Goal: Transaction & Acquisition: Purchase product/service

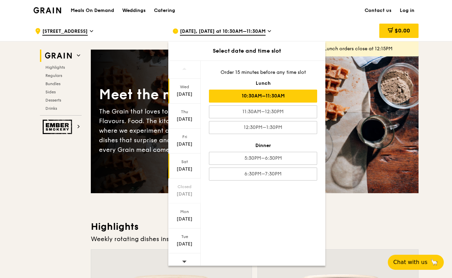
scroll to position [5, 0]
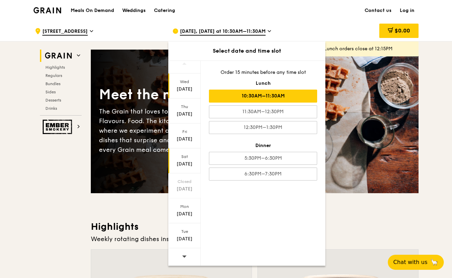
click at [184, 161] on div "[DATE]" at bounding box center [184, 164] width 30 height 7
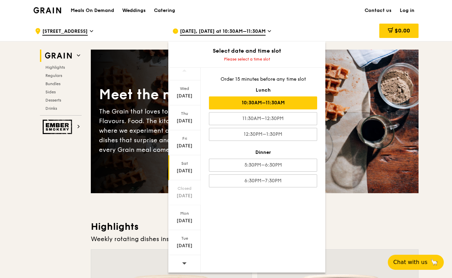
click at [284, 103] on div "10:30AM–11:30AM" at bounding box center [263, 102] width 108 height 13
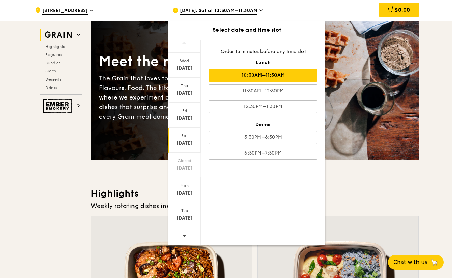
scroll to position [66, 0]
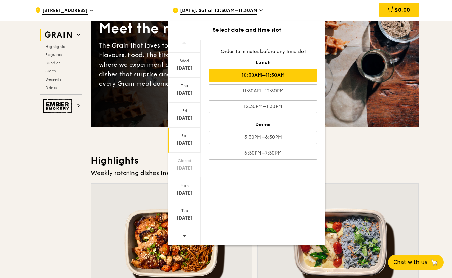
click at [351, 179] on div "Highlights Weekly rotating dishes inspired by flavours from around the world. W…" at bounding box center [255, 265] width 328 height 222
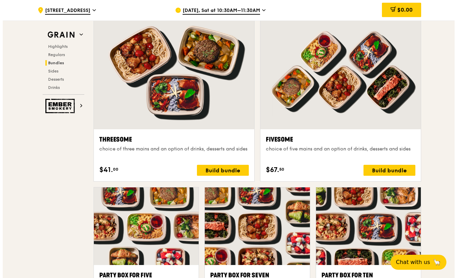
scroll to position [1191, 0]
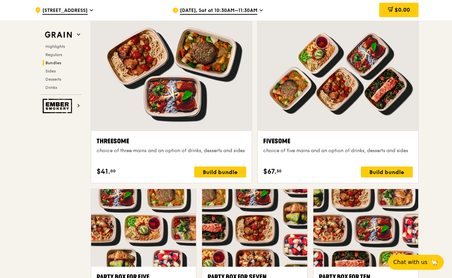
click at [303, 146] on div "Fivesome choice of five mains and an option of drinks, desserts and sides" at bounding box center [338, 148] width 150 height 25
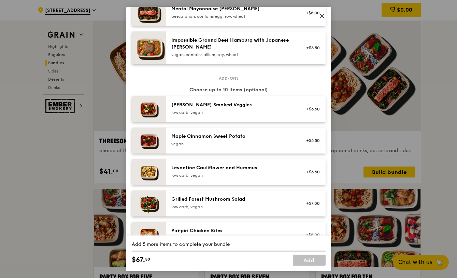
scroll to position [320, 0]
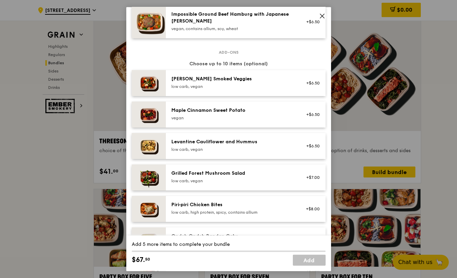
click at [322, 17] on icon at bounding box center [322, 16] width 4 height 4
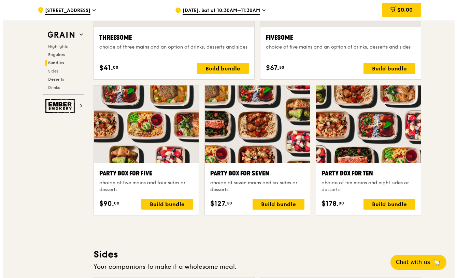
scroll to position [1283, 0]
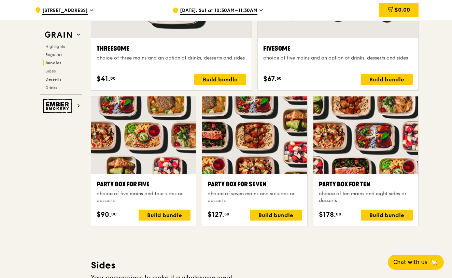
click at [363, 147] on div at bounding box center [366, 135] width 105 height 78
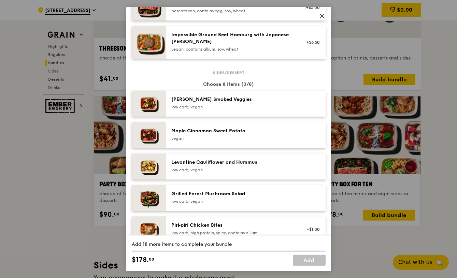
scroll to position [213, 0]
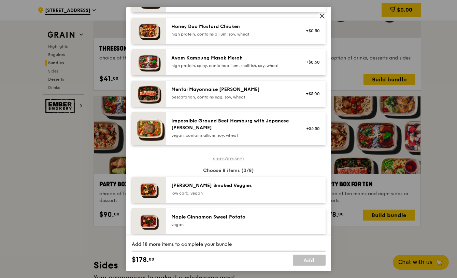
click at [323, 17] on icon at bounding box center [322, 16] width 4 height 4
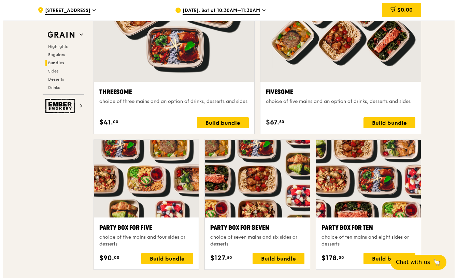
scroll to position [1234, 0]
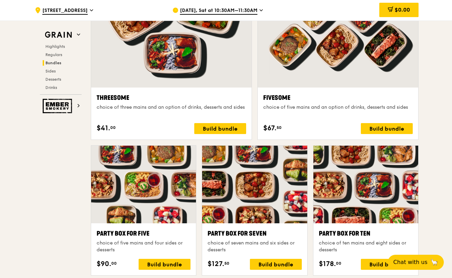
click at [345, 69] on div at bounding box center [338, 28] width 161 height 119
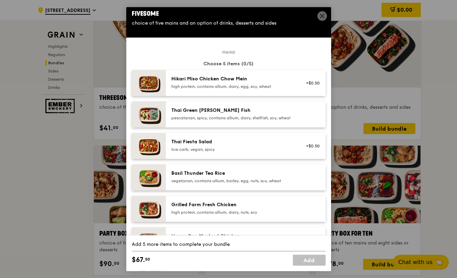
scroll to position [0, 0]
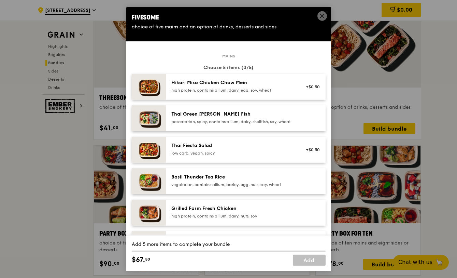
click at [280, 121] on div "pescatarian, spicy, contains allium, dairy, shellfish, soy, wheat" at bounding box center [232, 121] width 123 height 5
click at [283, 177] on div "Basil Thunder Tea Rice vegetarian, contains allium, barley, egg, nuts, soy, whe…" at bounding box center [246, 181] width 160 height 26
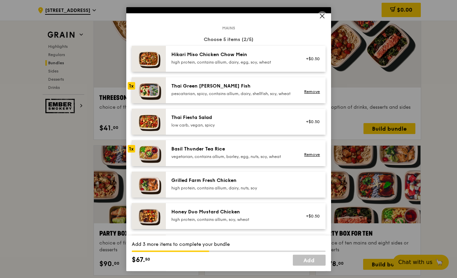
scroll to position [33, 0]
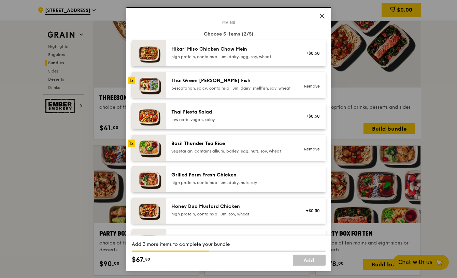
click at [282, 185] on div "high protein, contains allium, dairy, nuts, soy" at bounding box center [232, 181] width 123 height 5
click at [275, 209] on div "Honey Duo Mustard Chicken" at bounding box center [232, 206] width 123 height 7
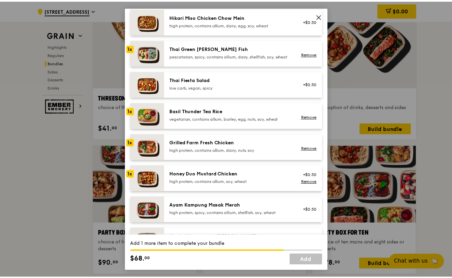
scroll to position [60, 0]
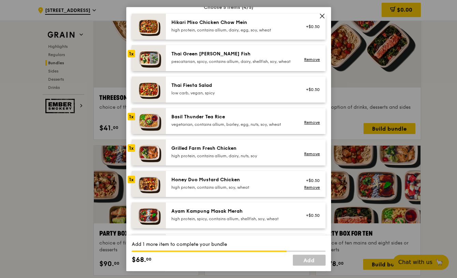
click at [256, 28] on div "high protein, contains allium, dairy, egg, soy, wheat" at bounding box center [232, 29] width 123 height 5
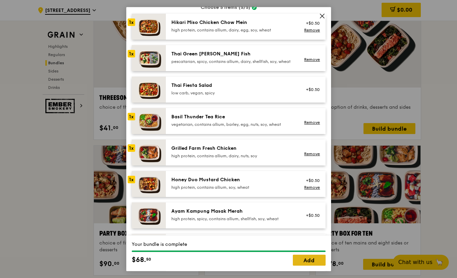
click at [316, 257] on link "Add" at bounding box center [309, 259] width 33 height 11
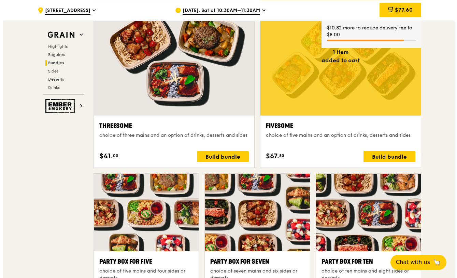
scroll to position [1174, 0]
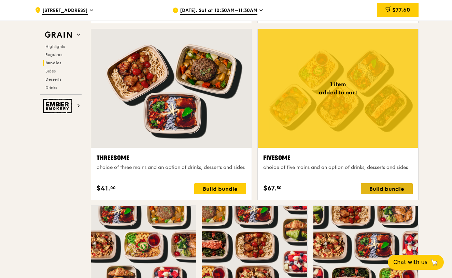
click at [376, 192] on div "Build bundle" at bounding box center [387, 188] width 52 height 11
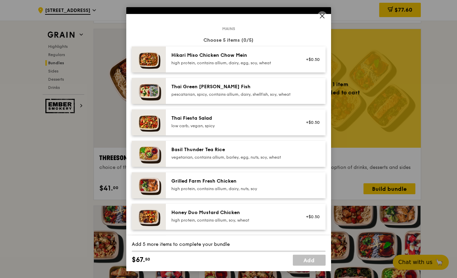
scroll to position [40, 0]
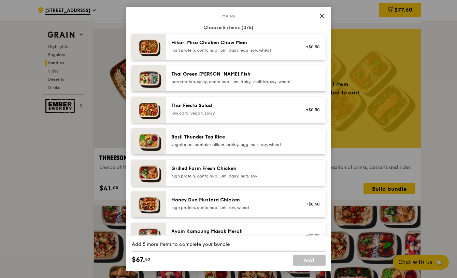
click at [322, 16] on icon at bounding box center [322, 16] width 6 height 6
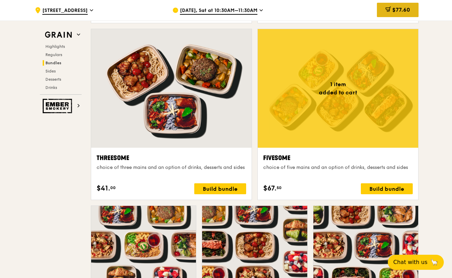
click at [387, 9] on icon at bounding box center [388, 8] width 5 height 5
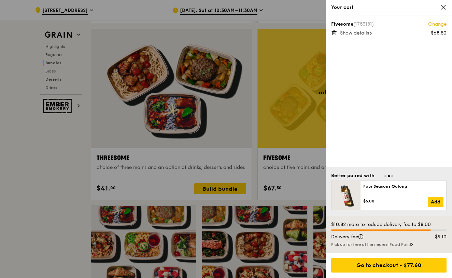
click at [360, 32] on span "Show details" at bounding box center [354, 33] width 29 height 6
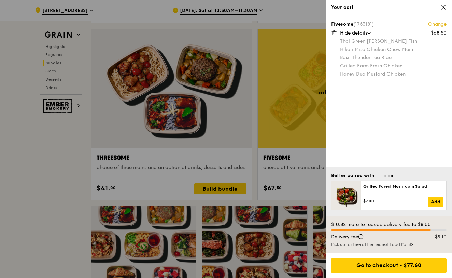
click at [433, 25] on link "Change" at bounding box center [437, 24] width 18 height 7
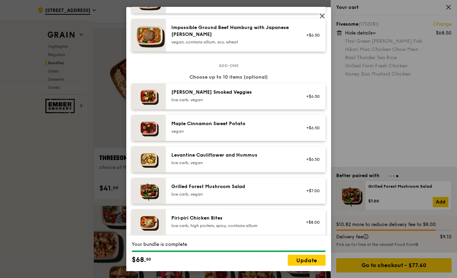
scroll to position [380, 0]
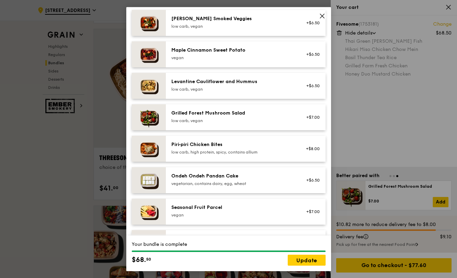
click at [212, 53] on div "Maple Cinnamon Sweet Potato" at bounding box center [232, 49] width 123 height 7
click at [219, 36] on div "[PERSON_NAME] Smoked Veggies low carb, vegan +$6.50" at bounding box center [246, 23] width 160 height 26
click at [225, 29] on div "low carb, vegan" at bounding box center [232, 25] width 123 height 5
click at [233, 116] on div "Grilled Forest Mushroom Salad" at bounding box center [232, 112] width 123 height 7
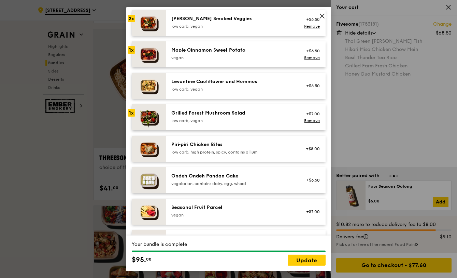
click at [231, 148] on div "Piri‑piri Chicken Bites" at bounding box center [232, 144] width 123 height 7
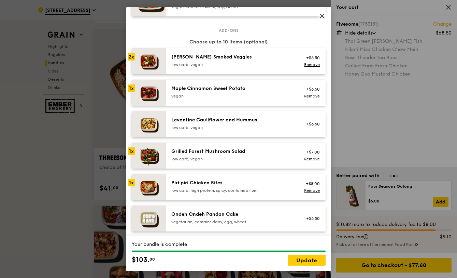
scroll to position [340, 0]
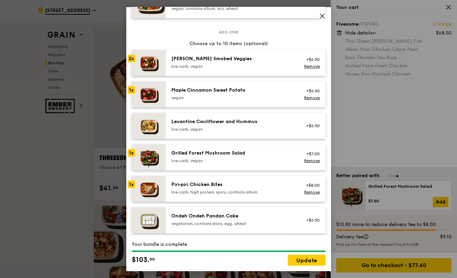
click at [241, 131] on div "Levantine Cauliflower and Hummus low carb, vegan" at bounding box center [232, 125] width 123 height 14
click at [309, 258] on link "Update" at bounding box center [307, 259] width 38 height 11
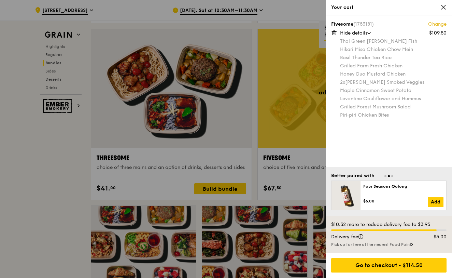
click at [435, 26] on link "Change" at bounding box center [437, 24] width 18 height 7
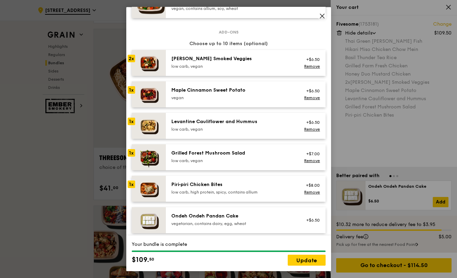
click at [255, 125] on div "Levantine Cauliflower and Hummus" at bounding box center [232, 121] width 123 height 7
click at [310, 131] on link "Remove" at bounding box center [312, 128] width 16 height 5
click at [308, 260] on link "Update" at bounding box center [307, 259] width 38 height 11
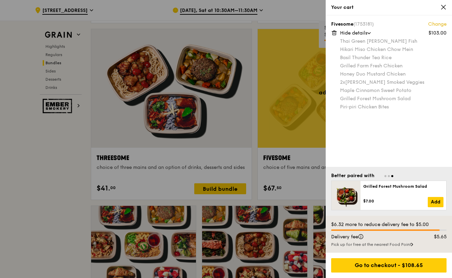
click at [445, 10] on icon at bounding box center [444, 7] width 6 height 6
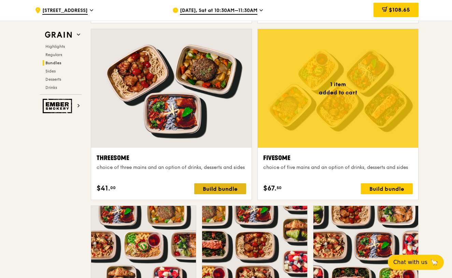
click at [210, 188] on div "Build bundle" at bounding box center [220, 188] width 52 height 11
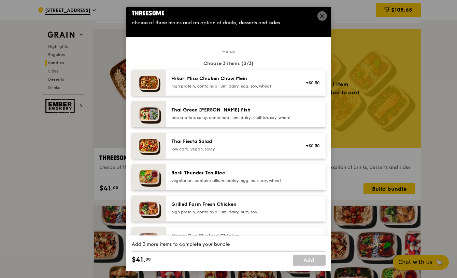
scroll to position [7, 0]
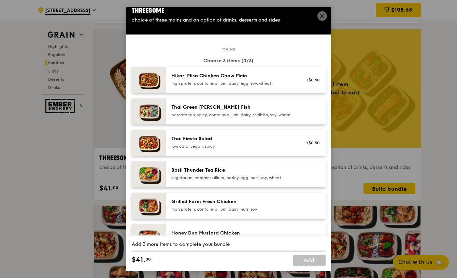
click at [257, 114] on div "pescatarian, spicy, contains allium, dairy, shellfish, soy, wheat" at bounding box center [232, 114] width 123 height 5
click at [238, 180] on div "vegetarian, contains allium, barley, egg, nuts, soy, wheat" at bounding box center [232, 177] width 123 height 5
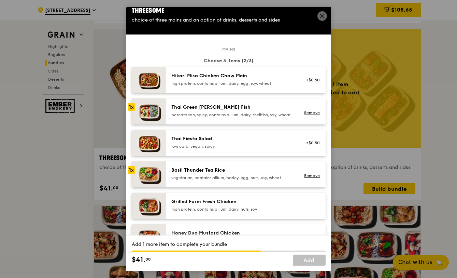
click at [238, 211] on div "high protein, contains allium, dairy, nuts, soy" at bounding box center [232, 208] width 123 height 5
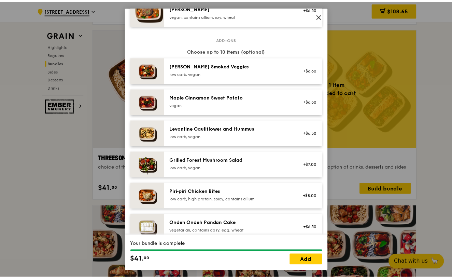
scroll to position [333, 0]
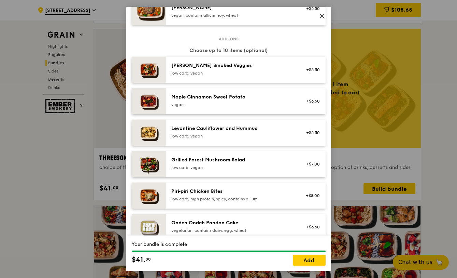
click at [202, 75] on div "[PERSON_NAME] Smoked Veggies low carb, vegan" at bounding box center [232, 69] width 123 height 14
click at [201, 100] on div "Maple Cinnamon Sweet Potato" at bounding box center [232, 96] width 123 height 7
click at [211, 163] on div "Grilled Forest Mushroom Salad" at bounding box center [232, 159] width 123 height 7
click at [304, 263] on link "Add" at bounding box center [309, 259] width 33 height 11
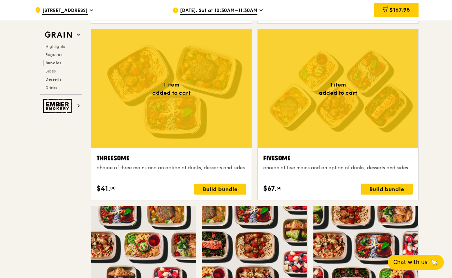
scroll to position [1174, 0]
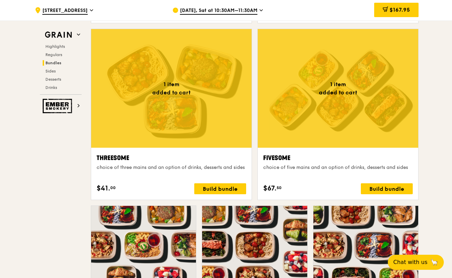
click at [390, 10] on span "$167.95" at bounding box center [400, 9] width 20 height 6
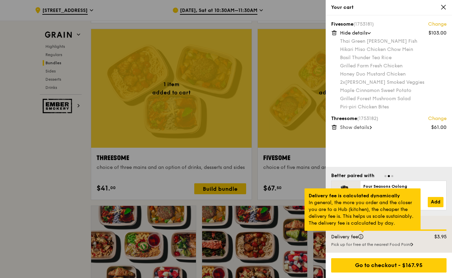
click at [364, 232] on div at bounding box center [362, 232] width 3 height 2
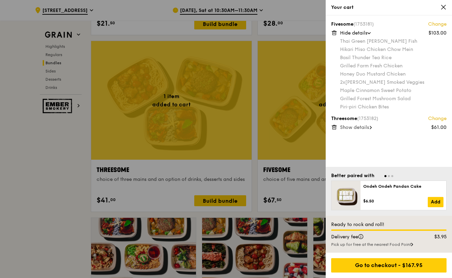
scroll to position [1157, 0]
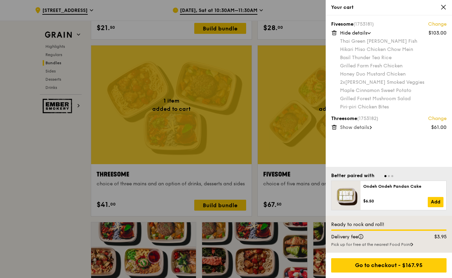
click at [447, 8] on div "Your cart" at bounding box center [389, 7] width 126 height 15
click at [443, 9] on icon at bounding box center [444, 7] width 6 height 6
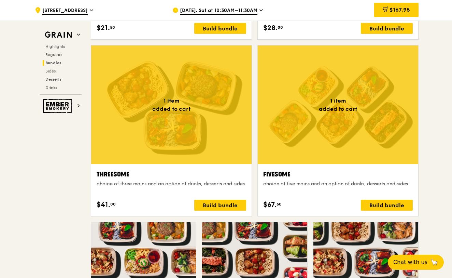
click at [313, 11] on div "$167.95" at bounding box center [364, 10] width 110 height 20
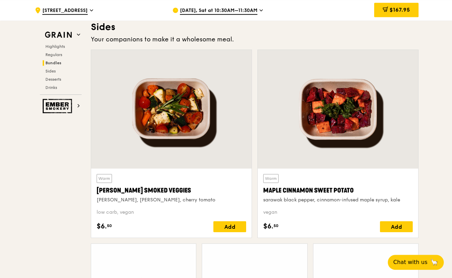
scroll to position [1529, 0]
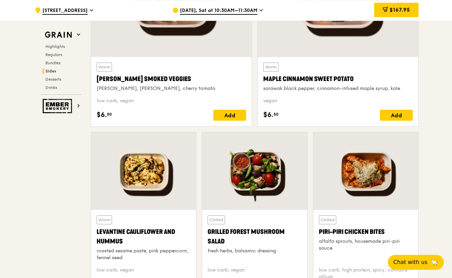
scroll to position [1633, 0]
